Goal: Task Accomplishment & Management: Manage account settings

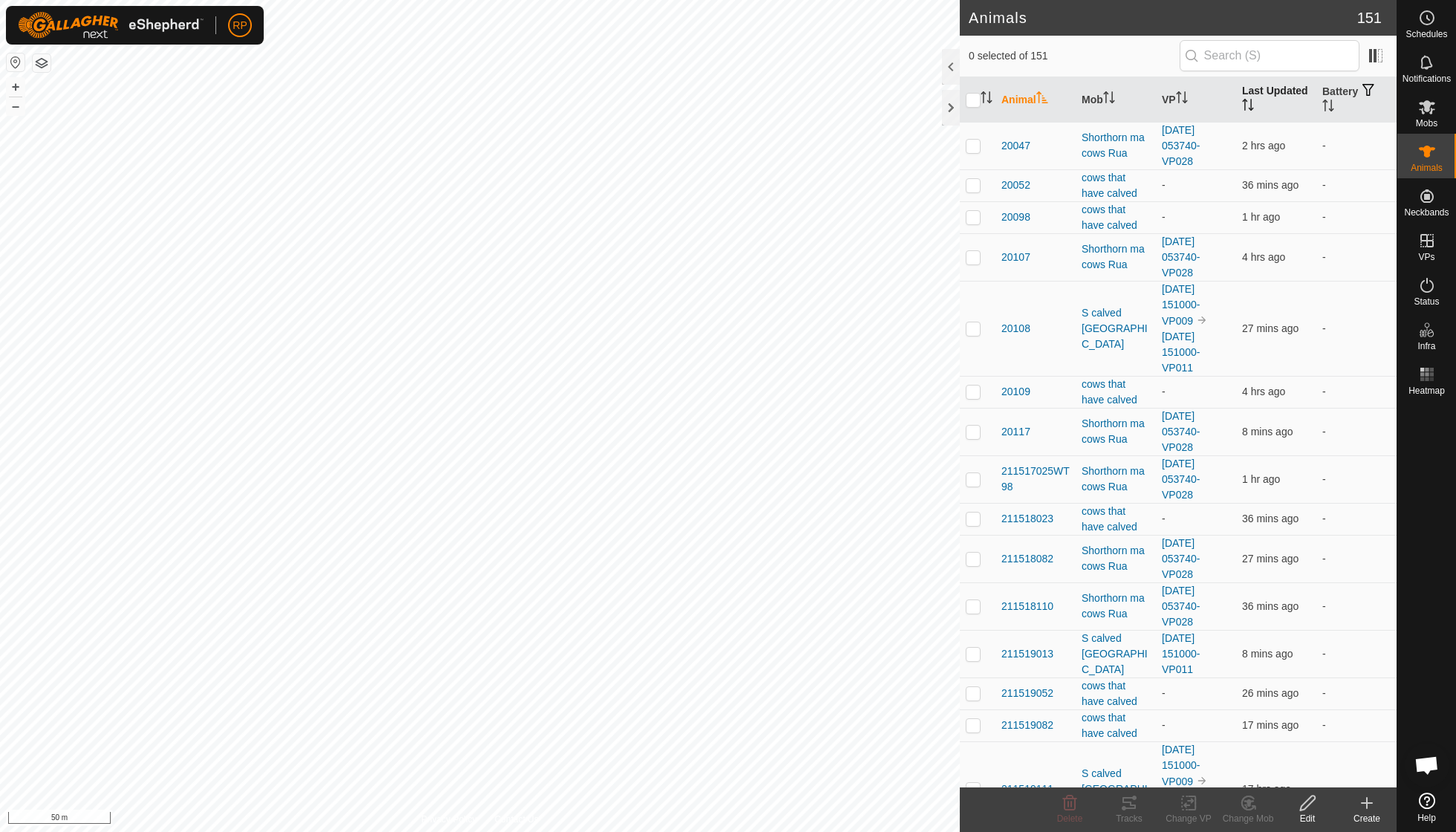
click at [1257, 101] on th "Last Updated" at bounding box center [1275, 100] width 80 height 45
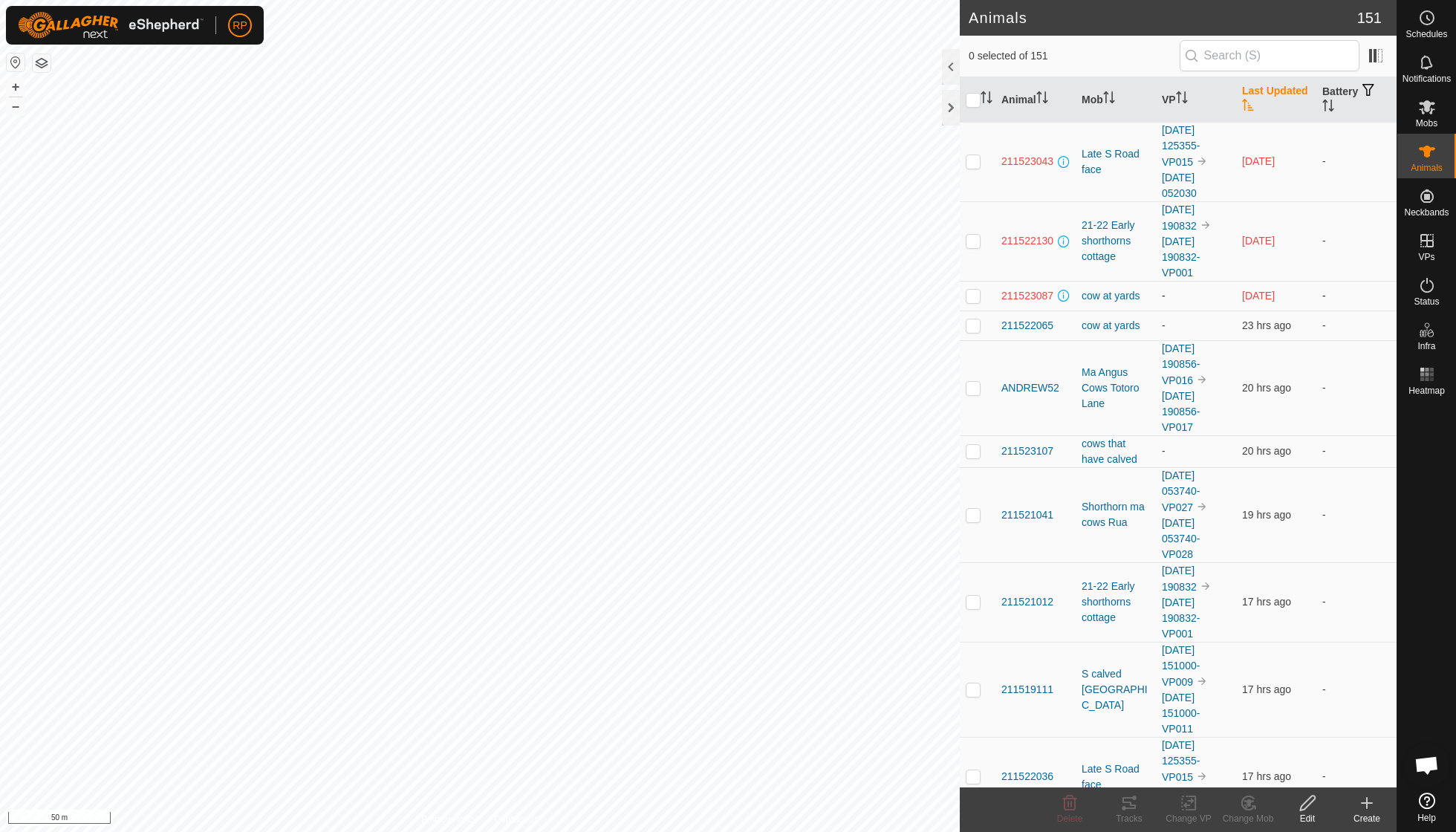
scroll to position [17, 0]
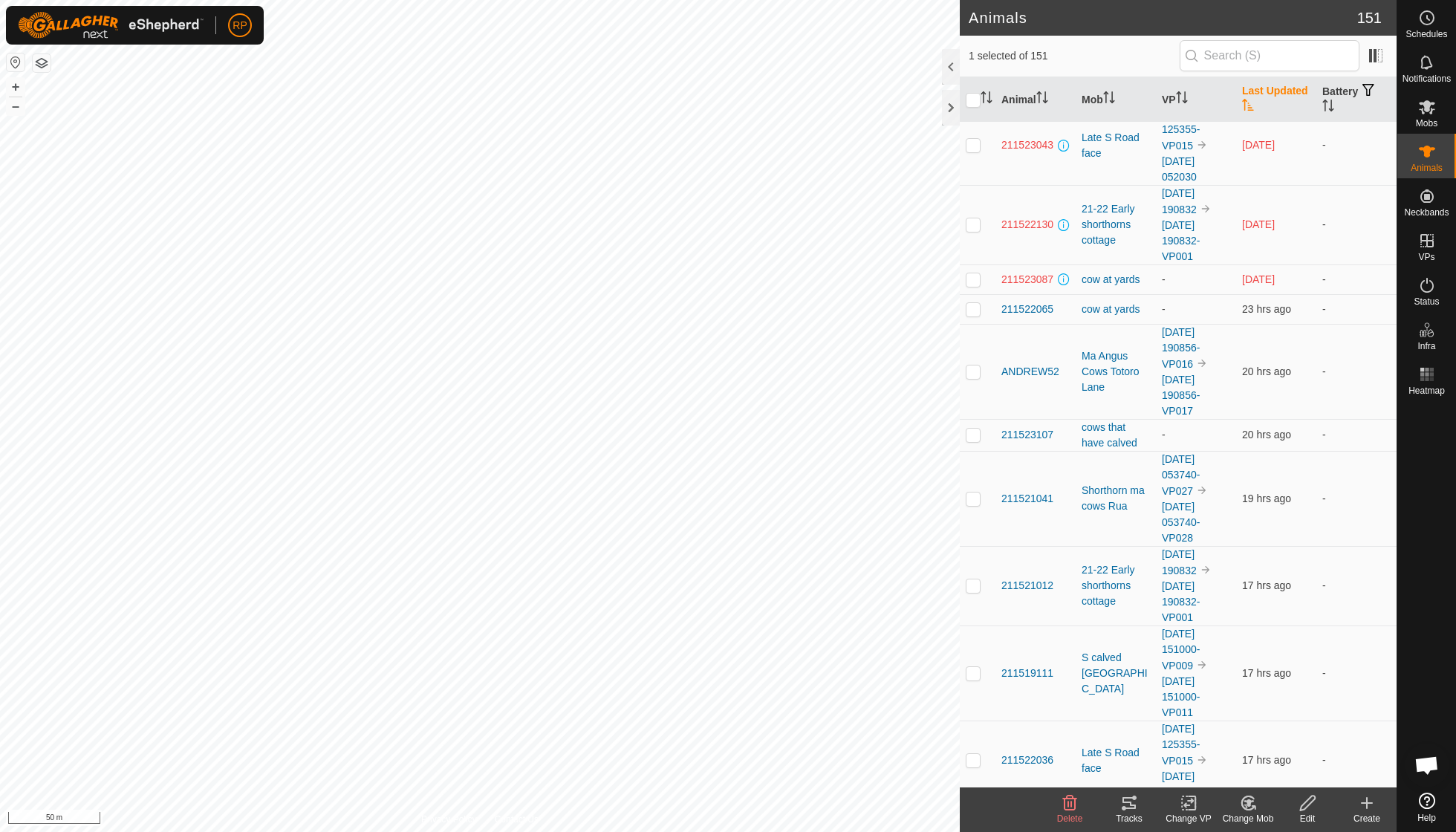
click at [1238, 797] on icon at bounding box center [1248, 802] width 18 height 18
click at [1269, 742] on link "Choose Mob..." at bounding box center [1292, 738] width 147 height 30
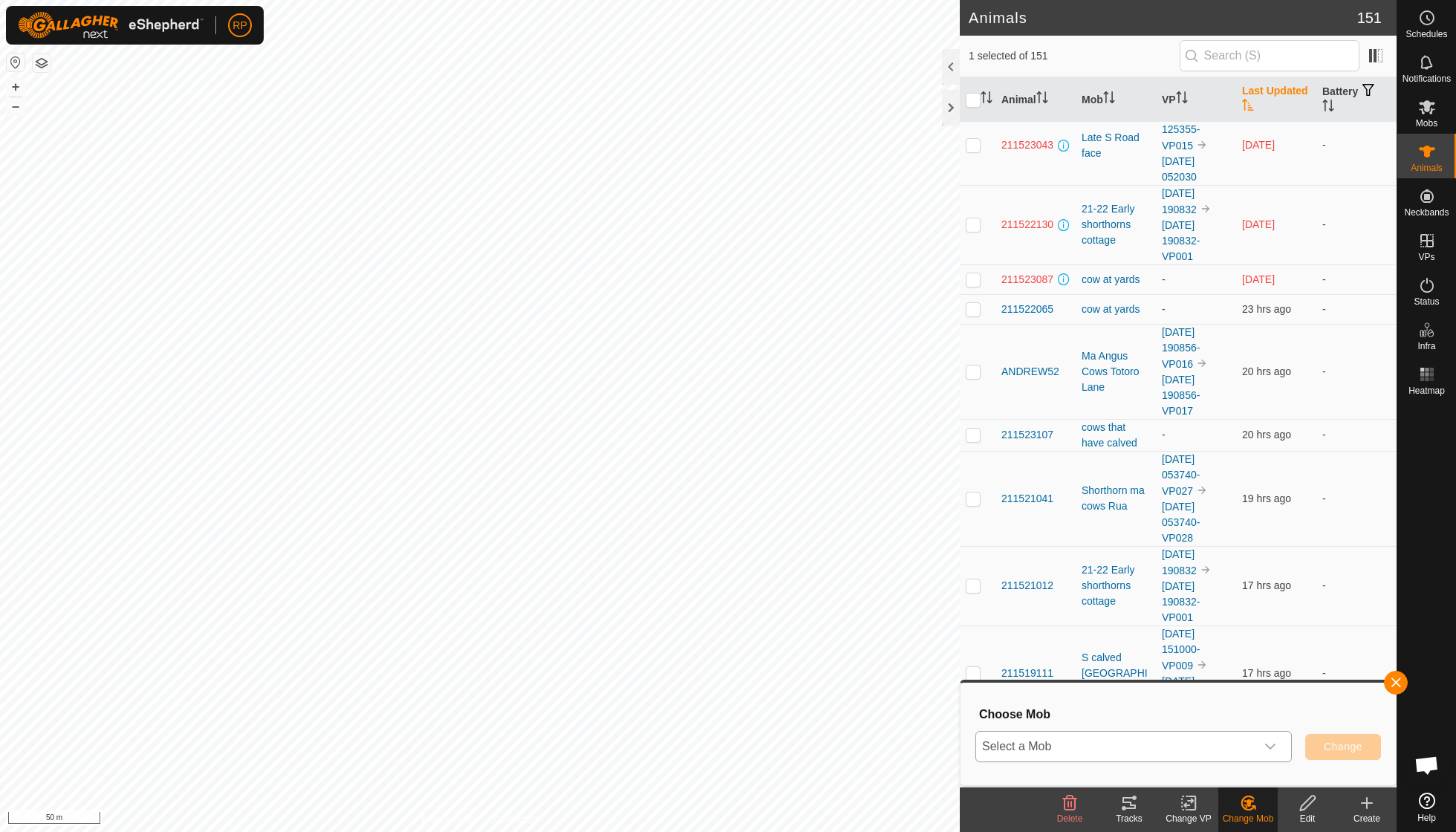
click at [1267, 744] on icon "dropdown trigger" at bounding box center [1270, 746] width 12 height 12
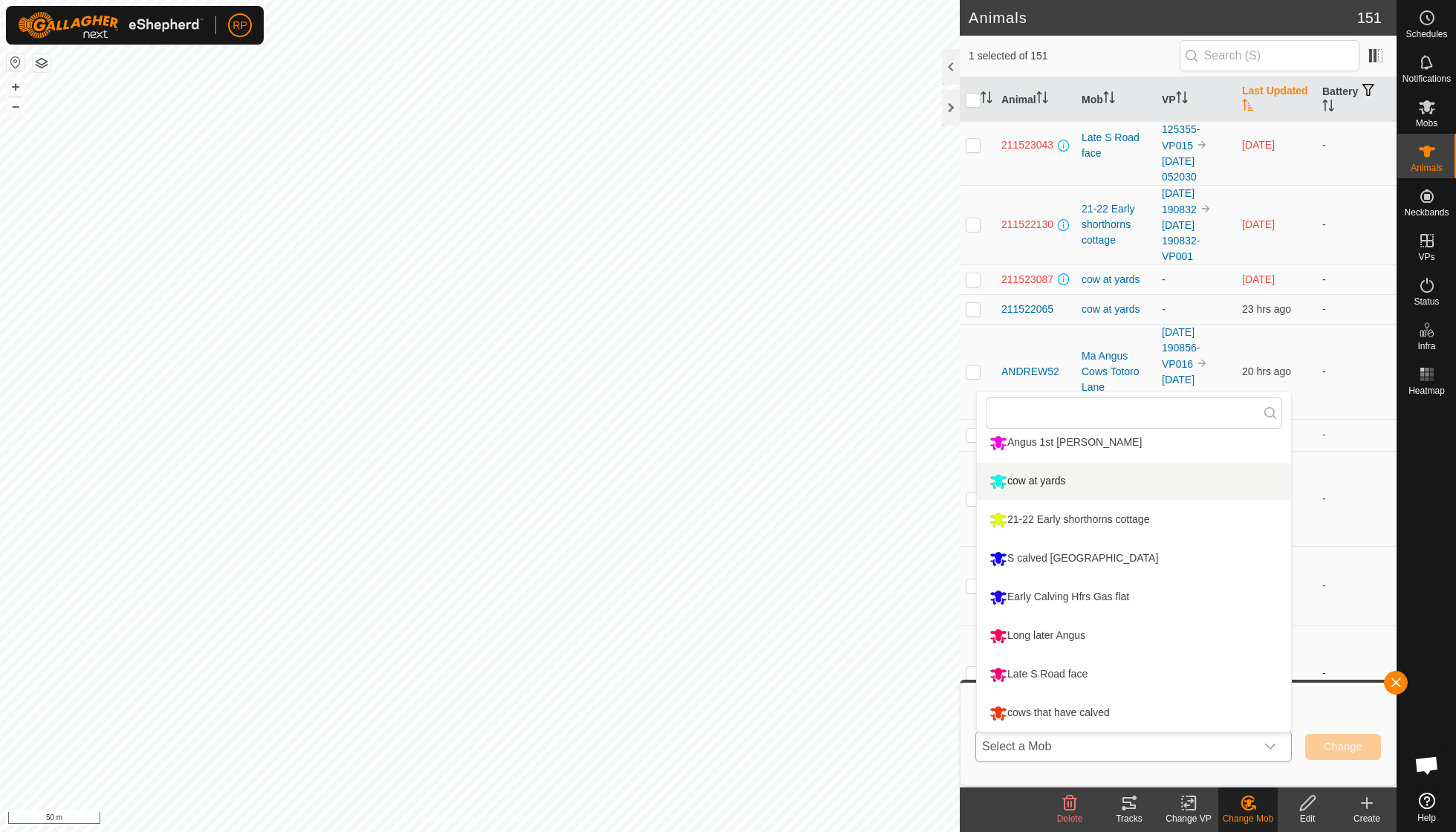
scroll to position [204, 0]
click at [1097, 708] on li "cows that have calved" at bounding box center [1133, 713] width 314 height 37
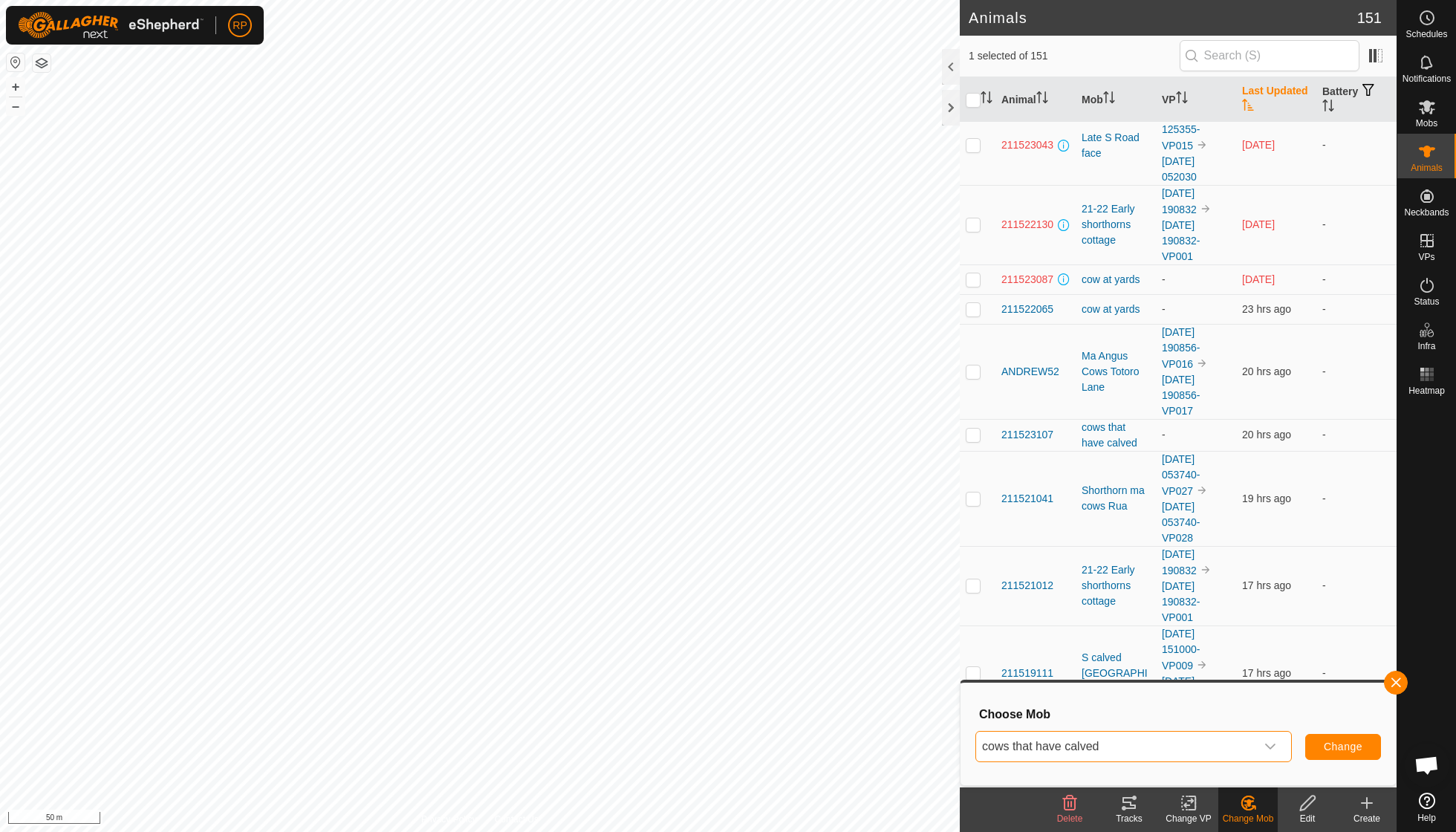
click at [1332, 755] on button "Change" at bounding box center [1343, 747] width 76 height 26
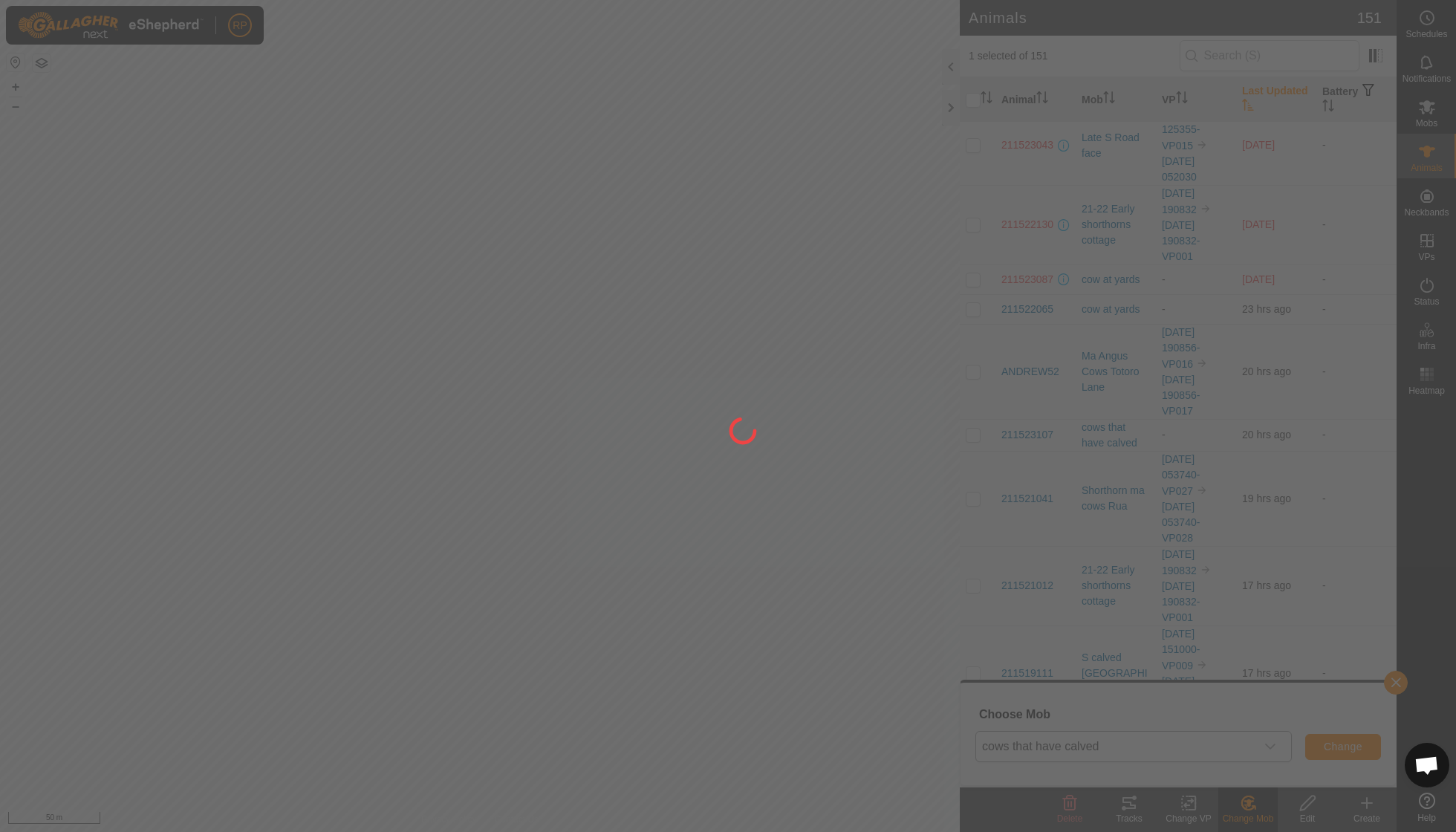
checkbox input "false"
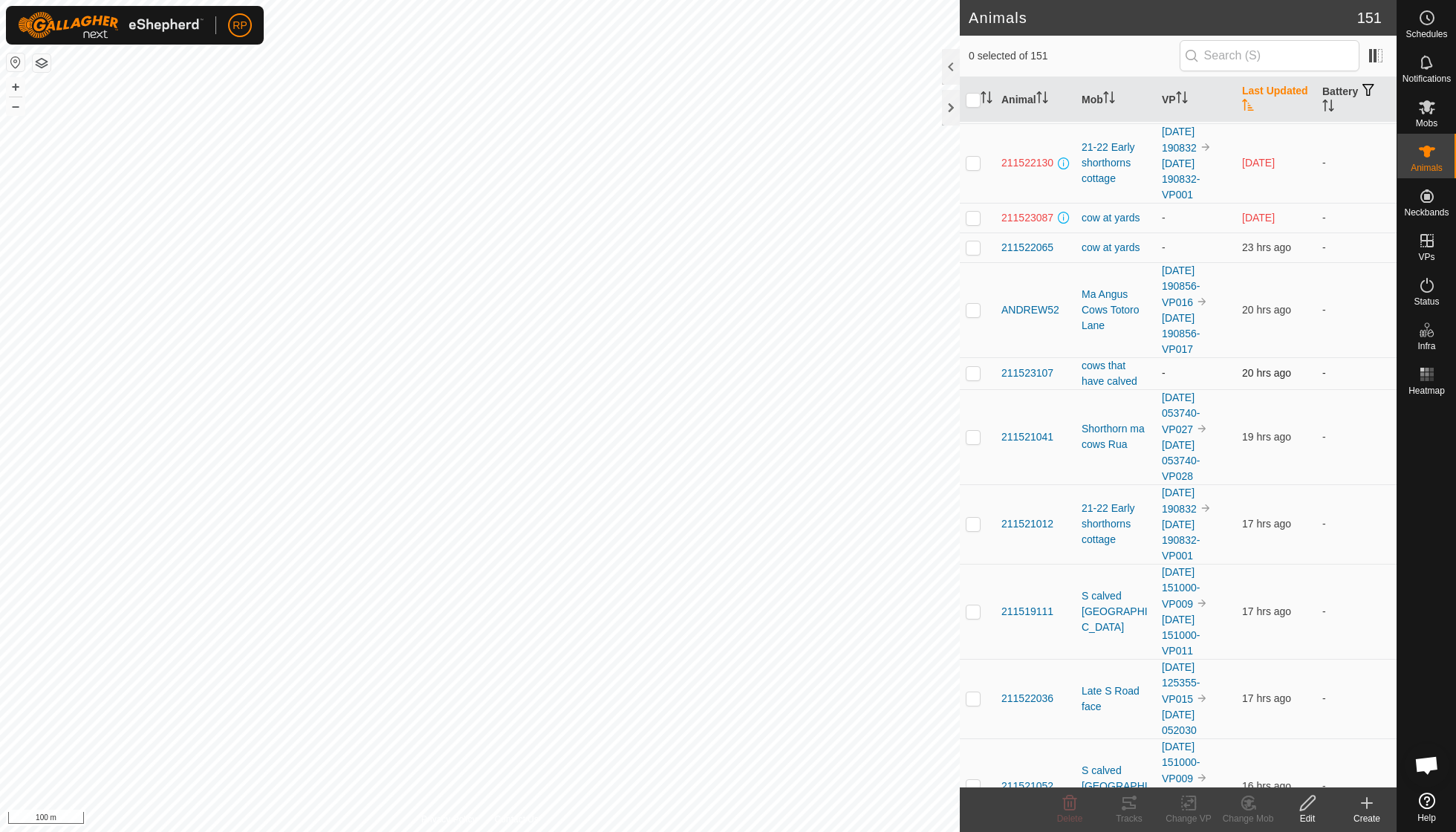
scroll to position [81, 0]
click at [1258, 105] on th "Last Updated" at bounding box center [1275, 100] width 80 height 45
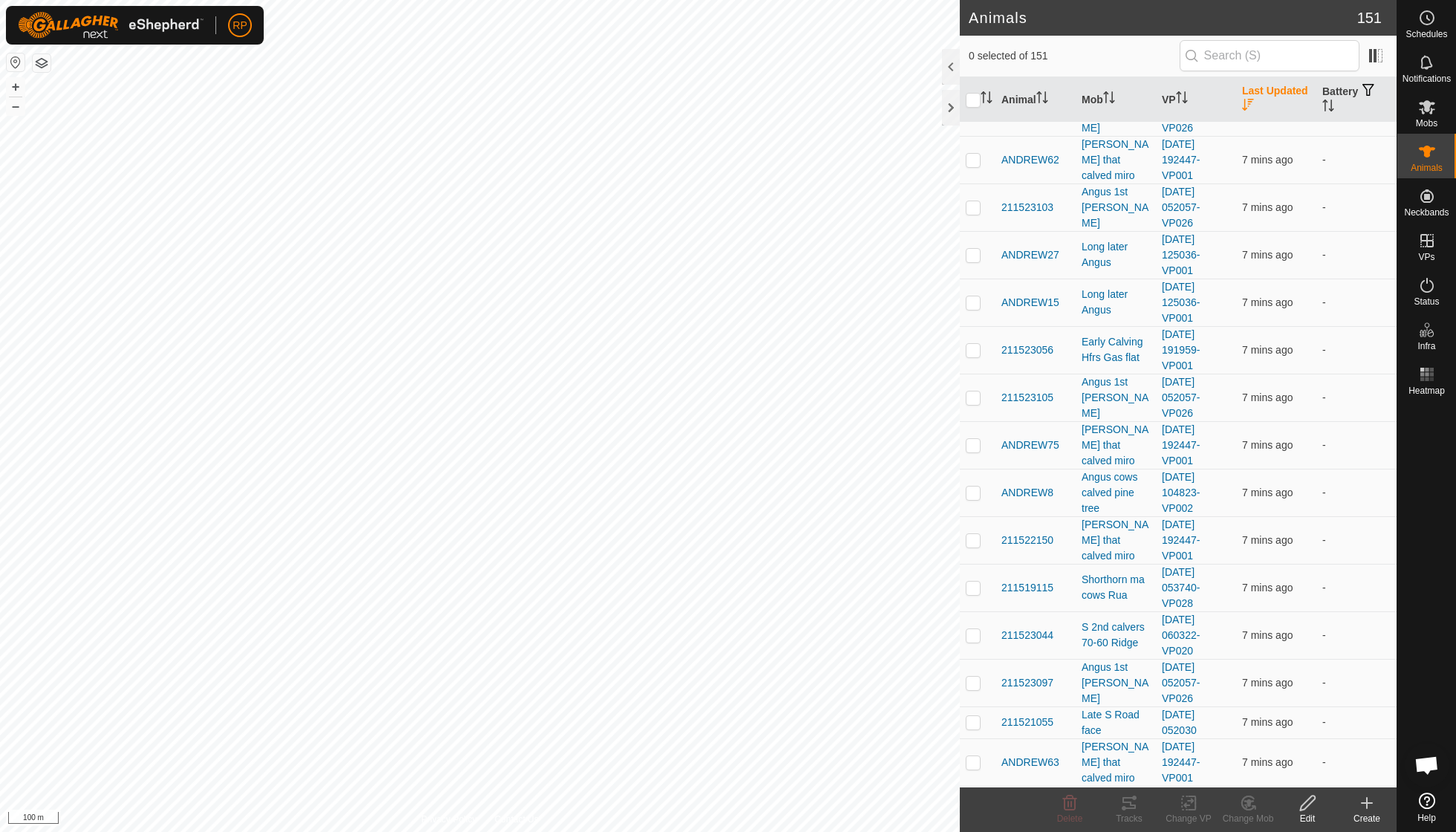
scroll to position [0, 0]
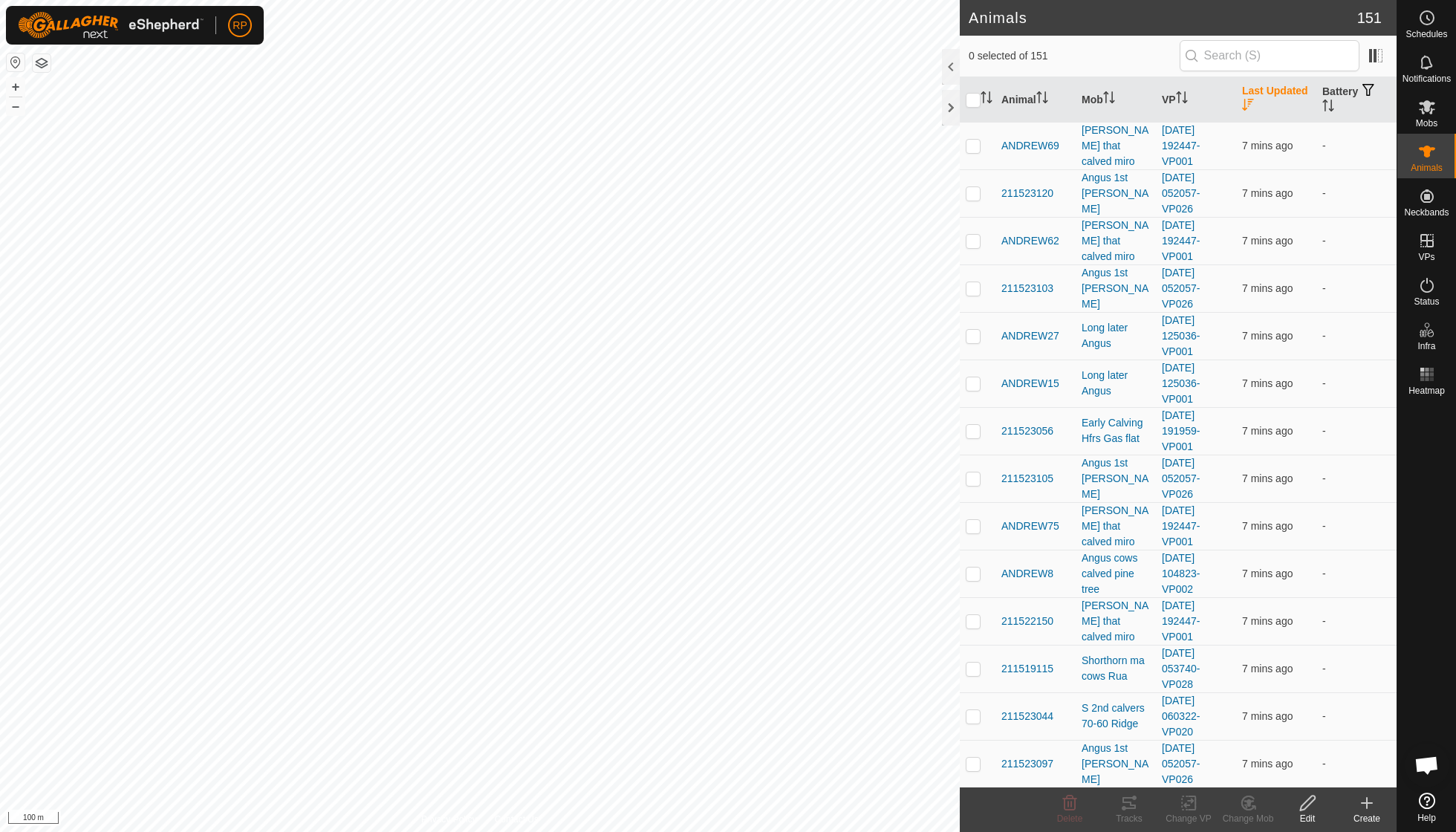
click at [1258, 105] on th "Last Updated" at bounding box center [1275, 100] width 80 height 45
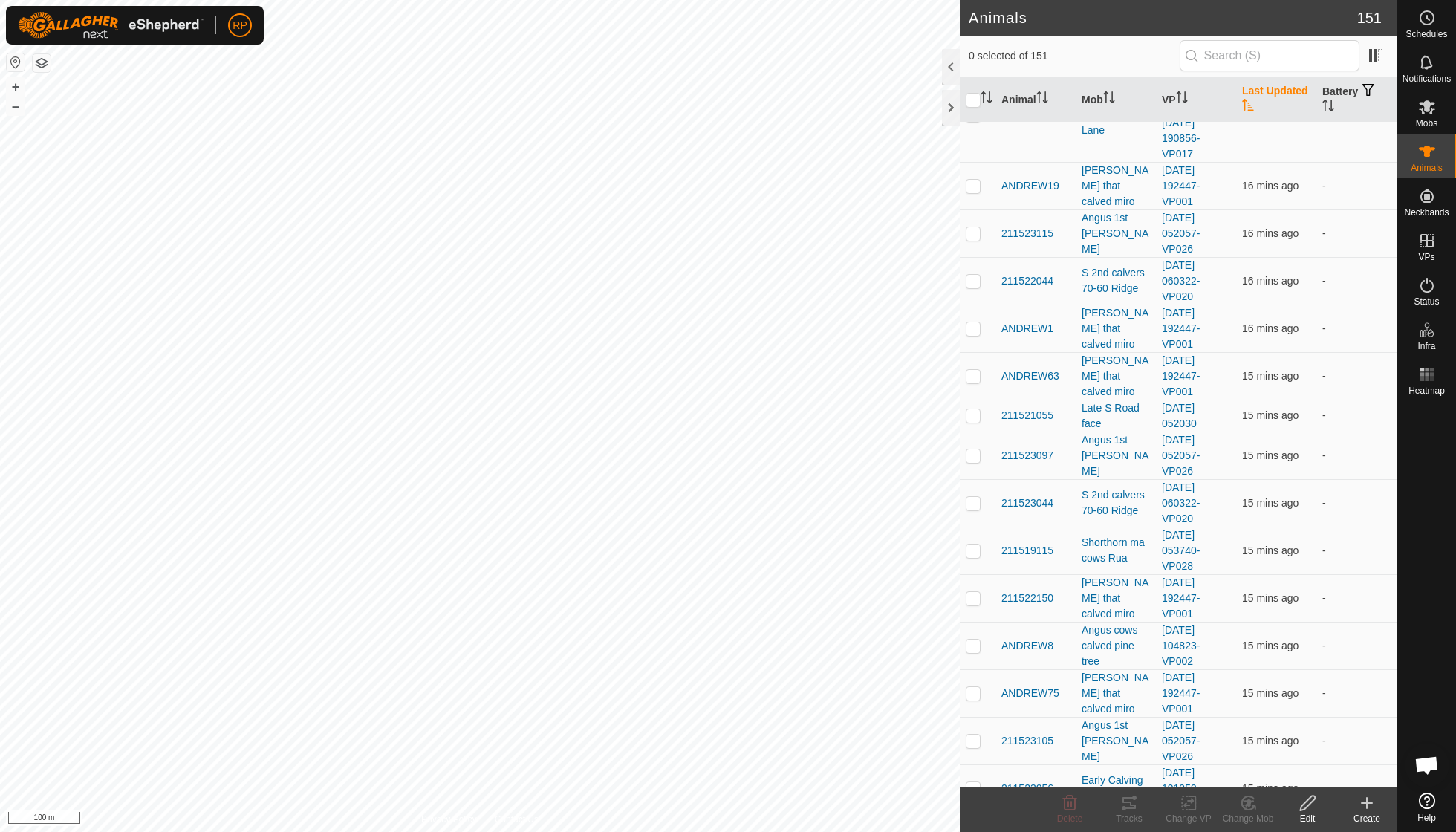
scroll to position [6775, 0]
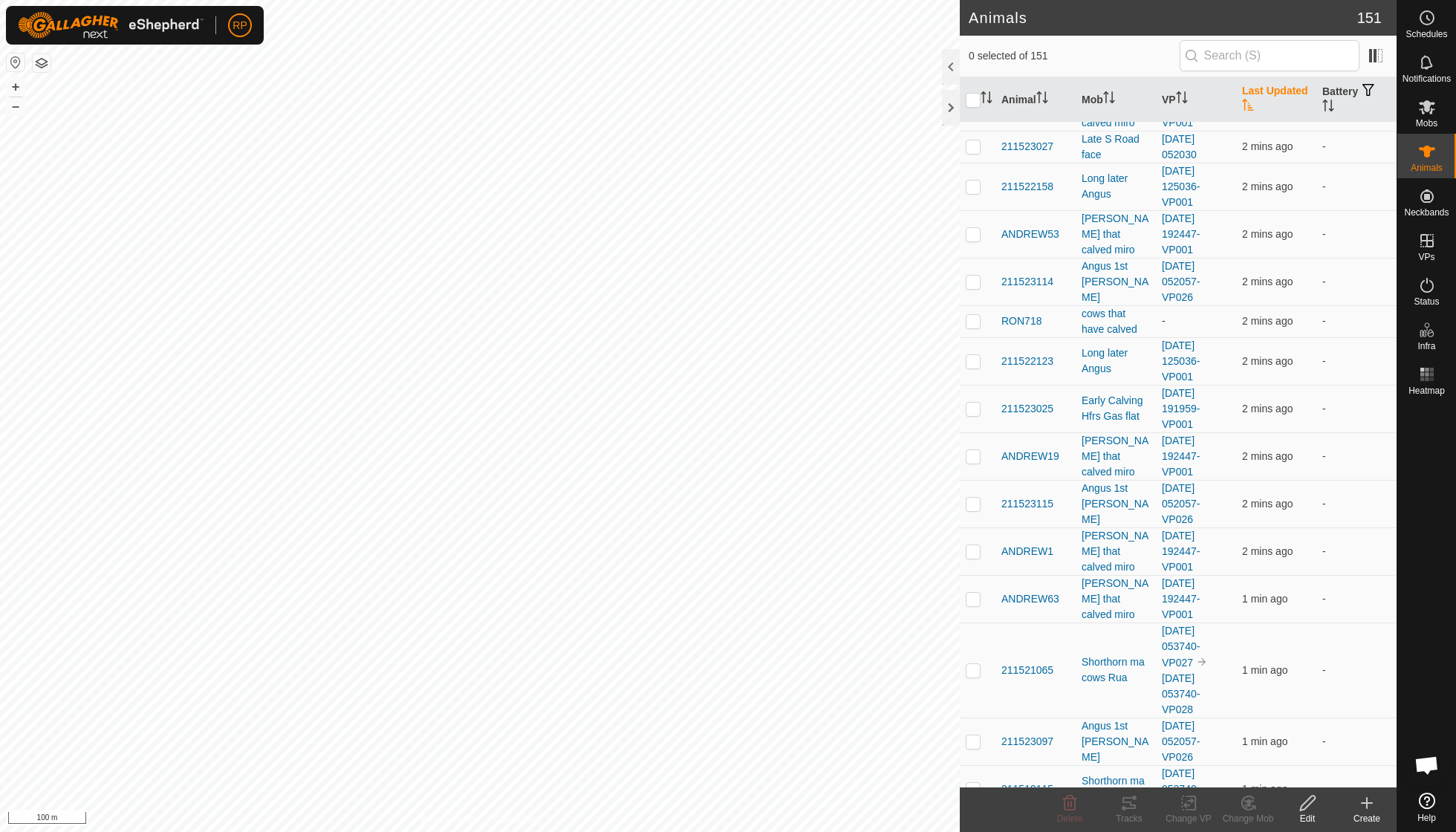
click at [1260, 107] on th "Last Updated" at bounding box center [1275, 100] width 80 height 45
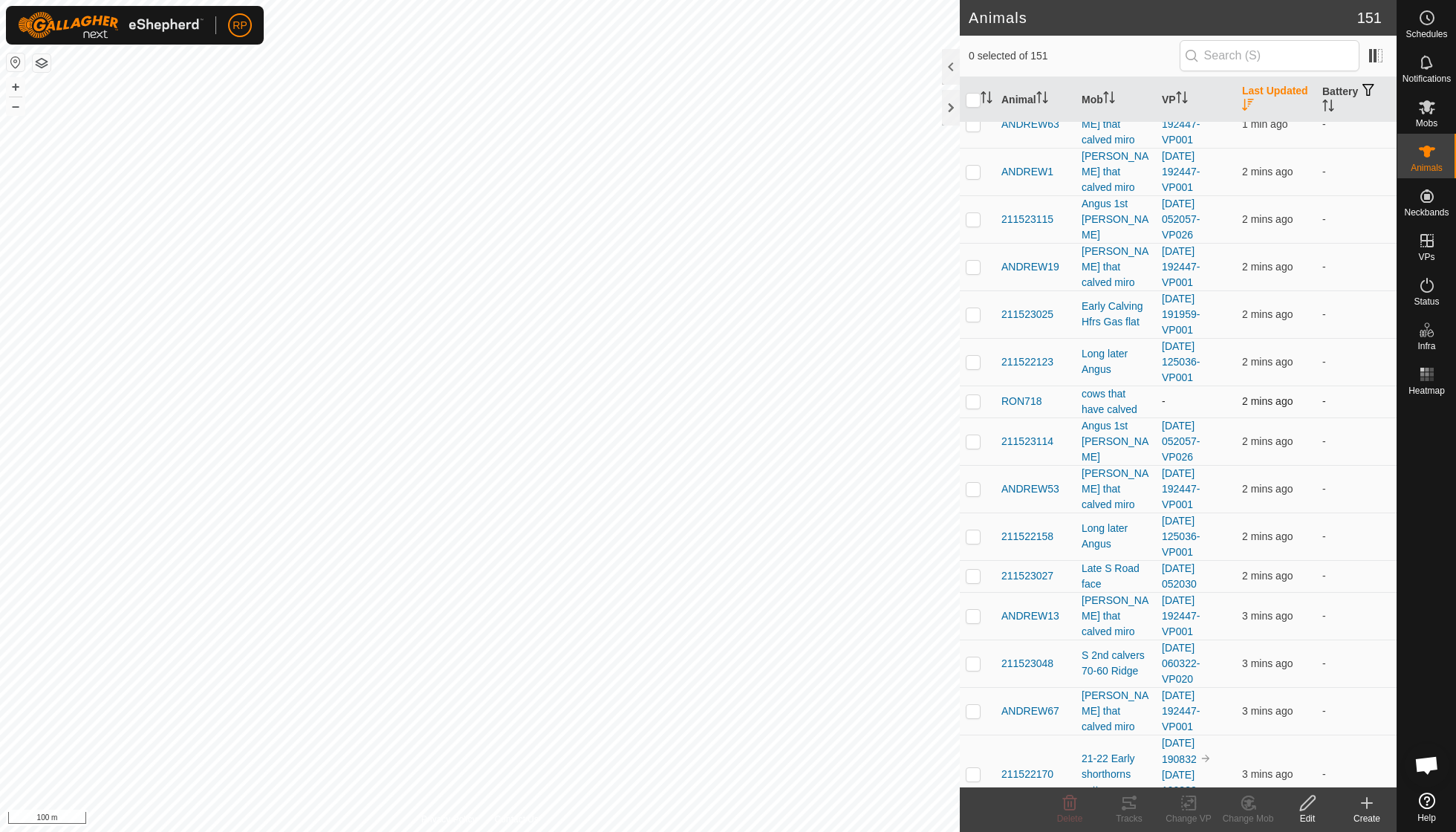
scroll to position [511, 0]
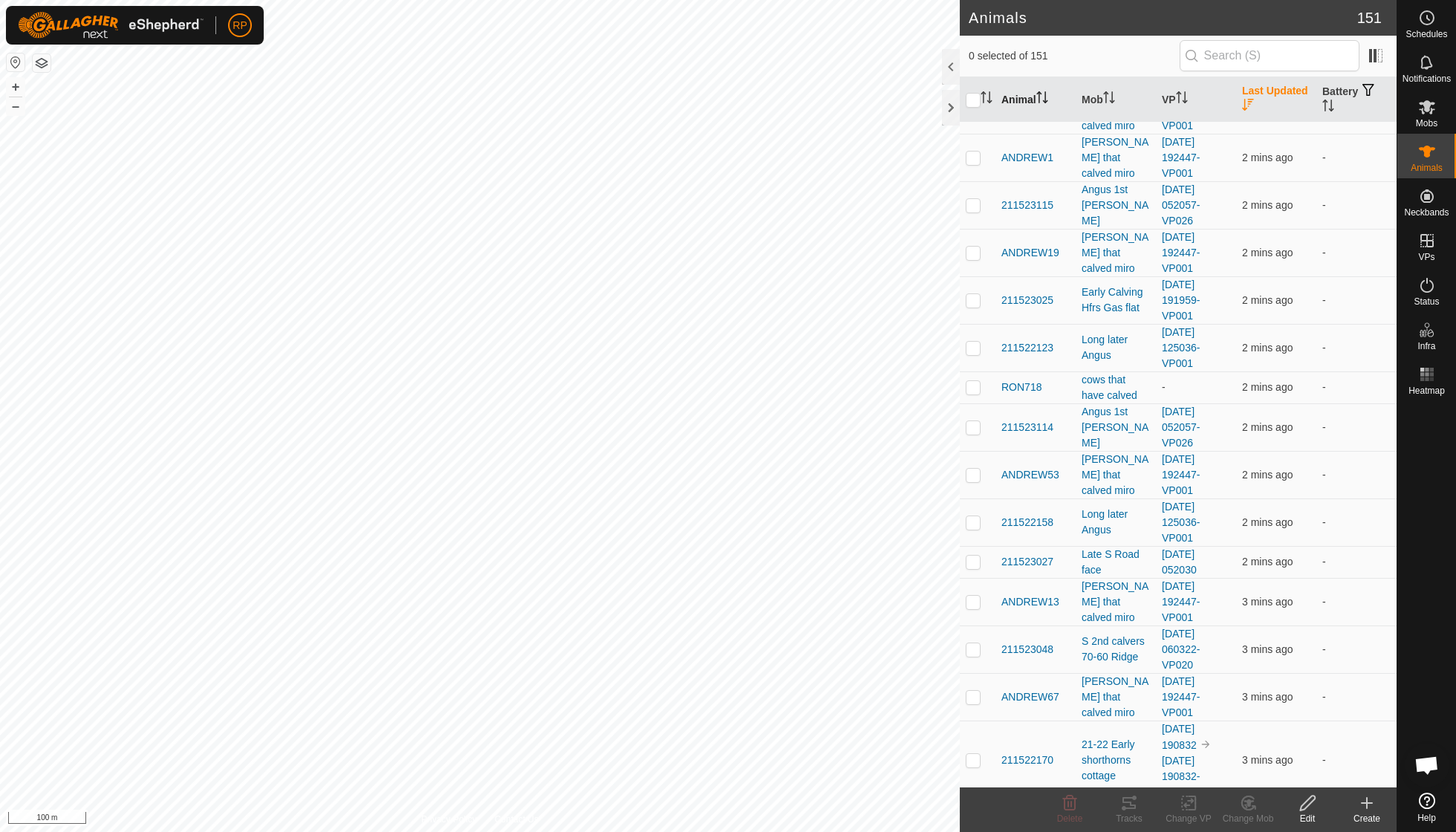
click at [1038, 101] on icon "Activate to sort" at bounding box center [1042, 97] width 12 height 12
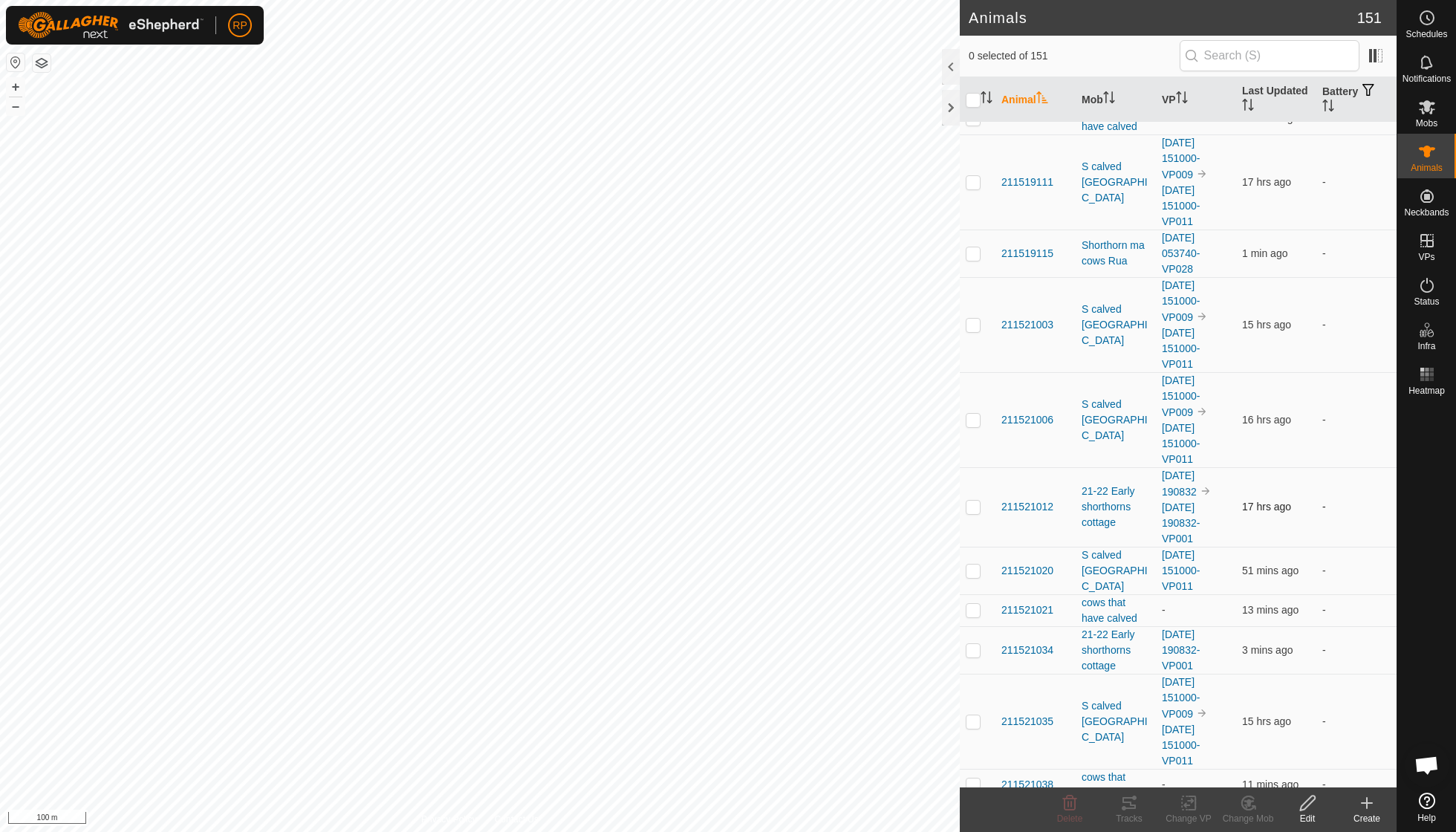
scroll to position [601, 0]
